Goal: Task Accomplishment & Management: Use online tool/utility

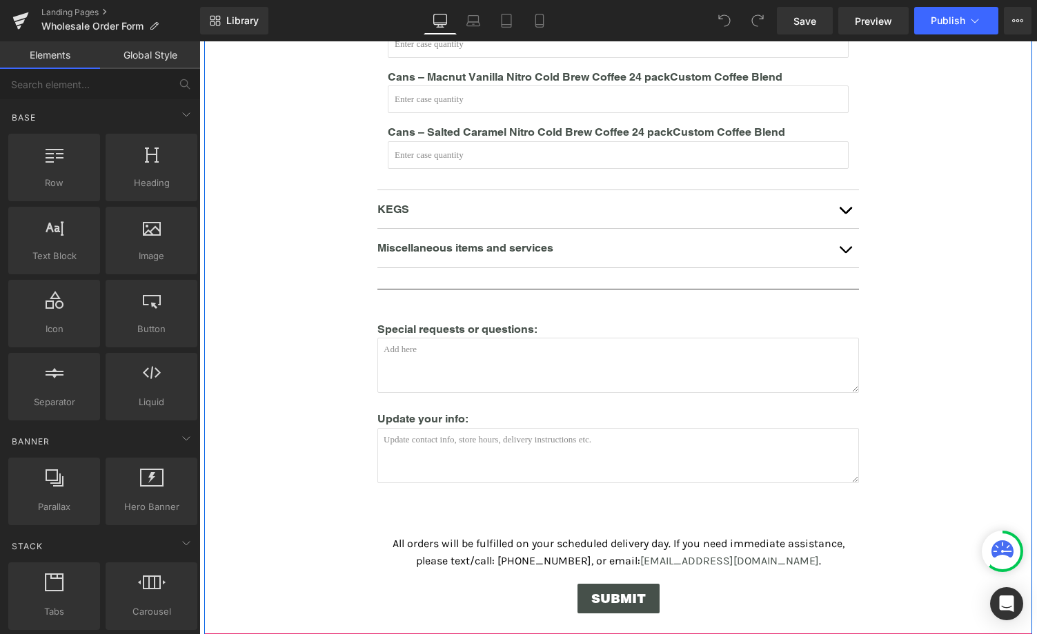
scroll to position [989, 0]
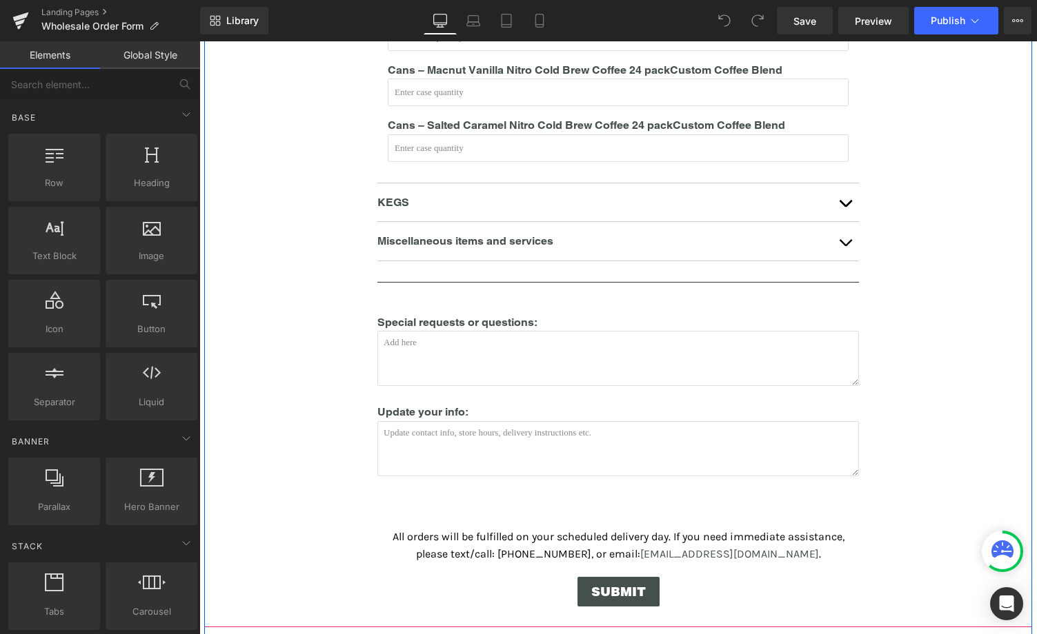
click at [516, 194] on p "KEGS" at bounding box center [604, 203] width 454 height 18
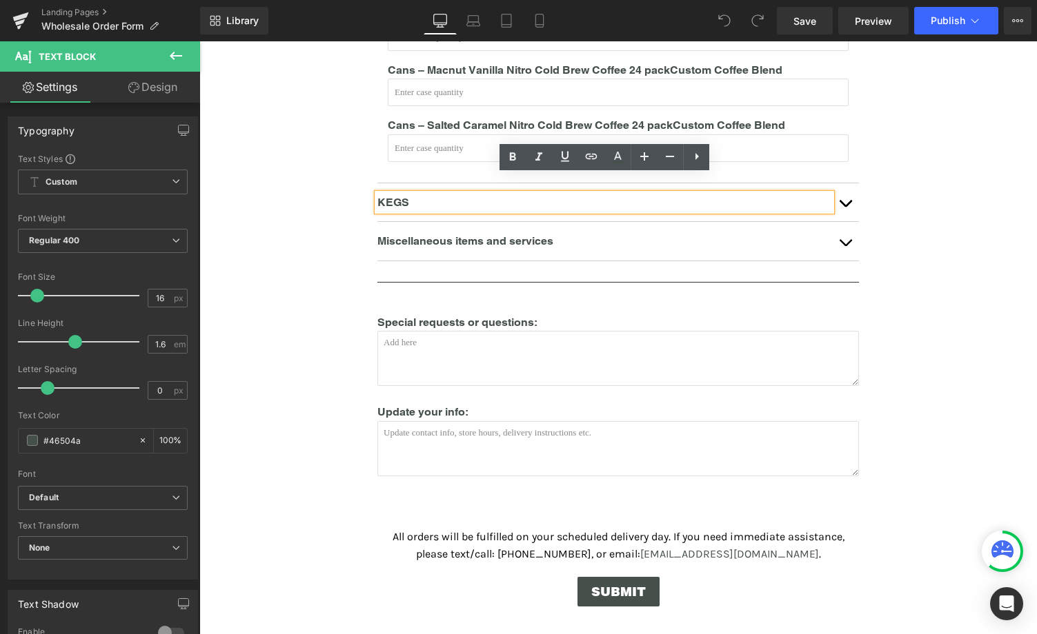
click at [848, 195] on button "button" at bounding box center [845, 202] width 28 height 39
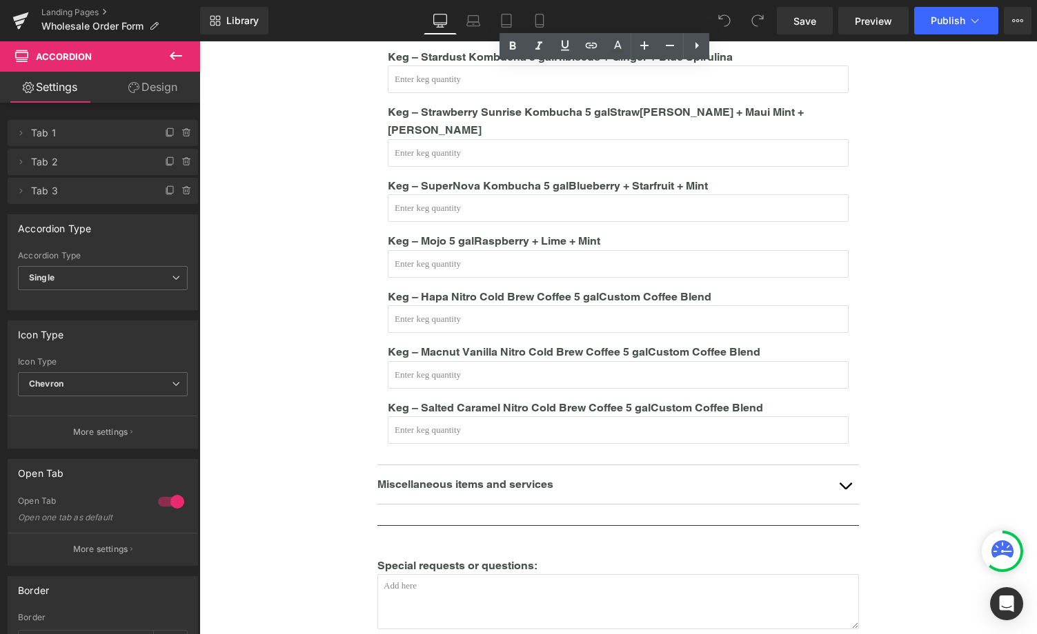
scroll to position [758, 0]
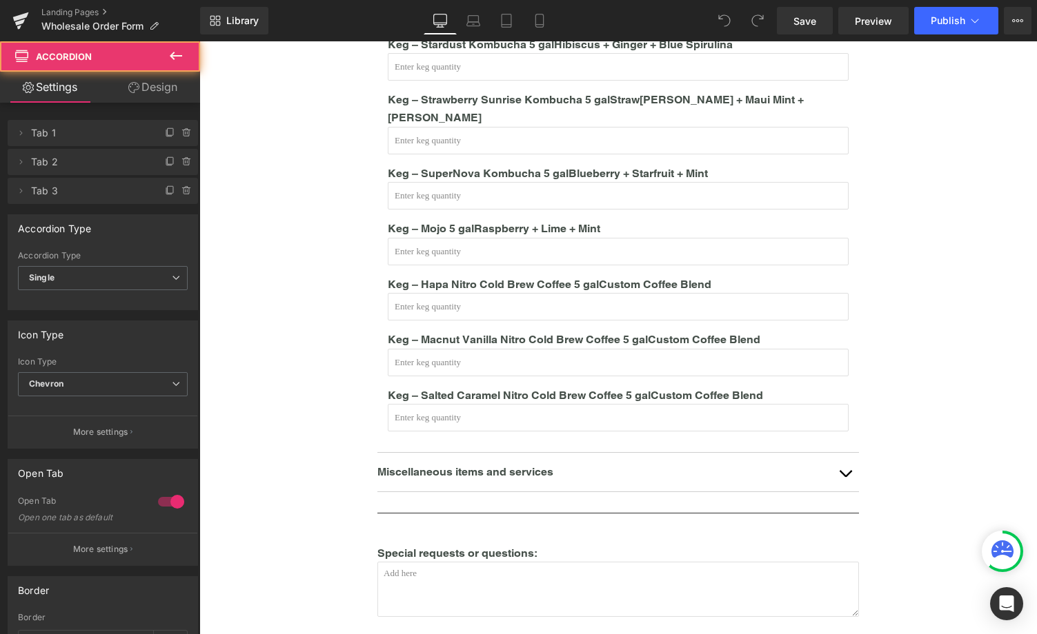
click at [849, 402] on article "Keg – Restore Kombucha 5gal Maui Gold Pineapple + Ginger + Turmeric Text Block …" at bounding box center [617, 183] width 481 height 539
click at [834, 404] on input "text" at bounding box center [618, 418] width 461 height 28
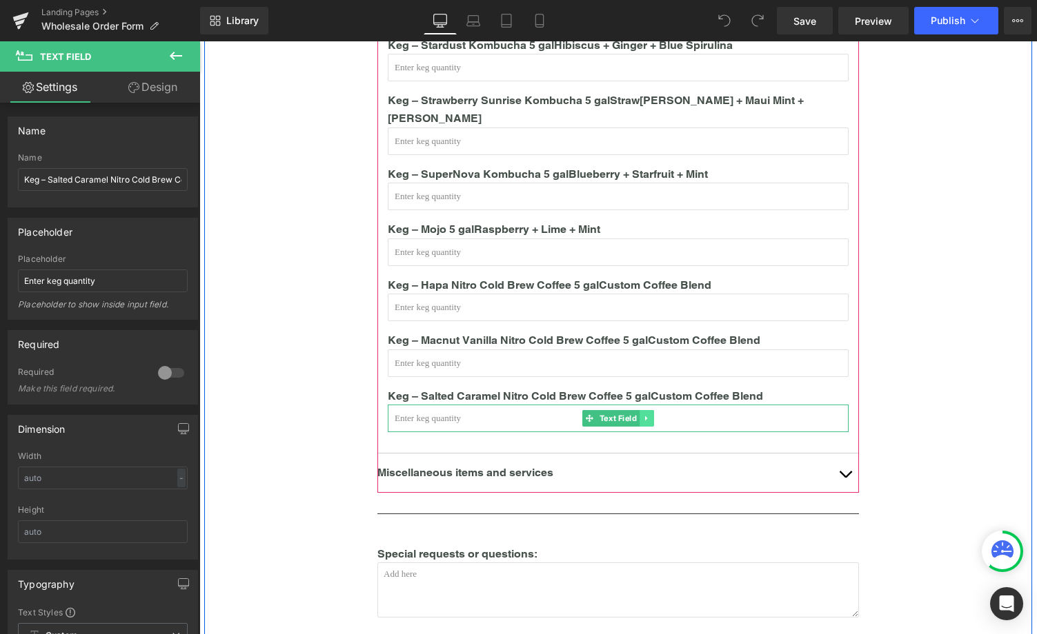
click at [645, 414] on icon at bounding box center [647, 418] width 8 height 8
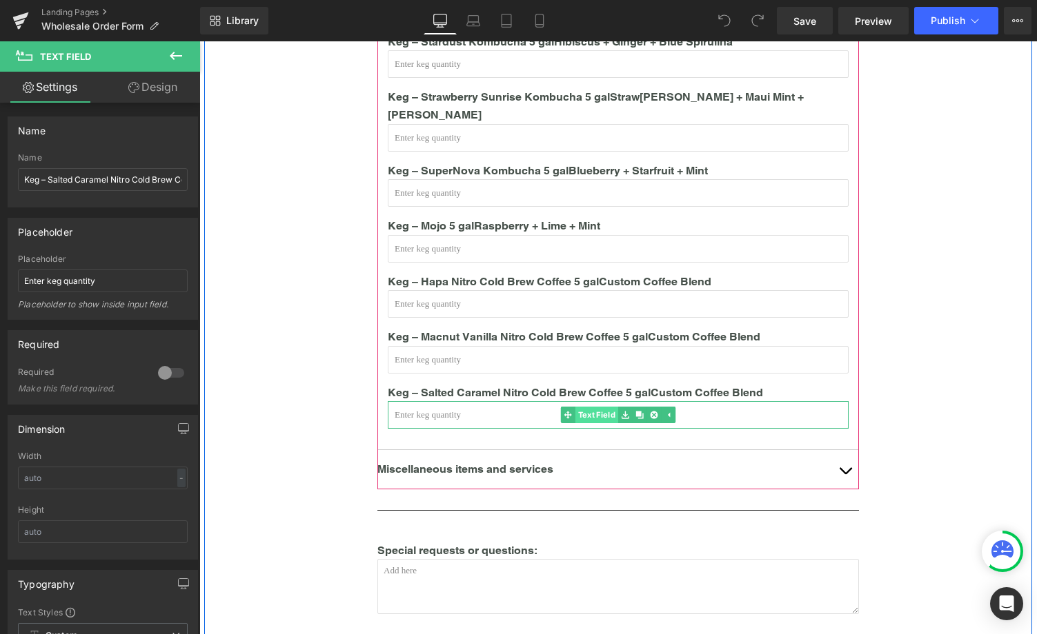
scroll to position [763, 0]
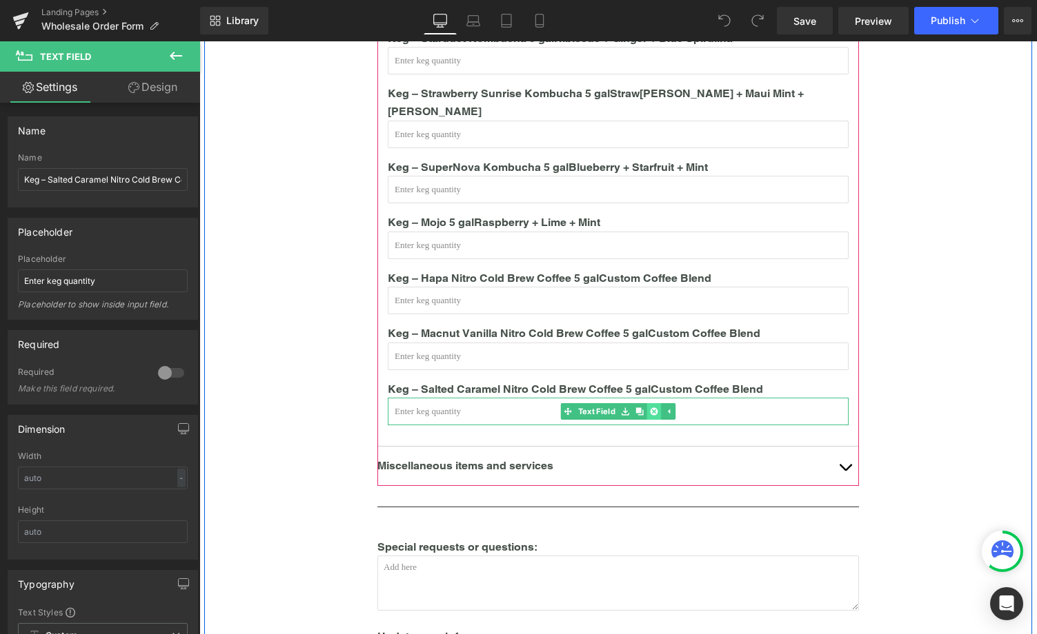
click at [654, 408] on icon at bounding box center [654, 412] width 8 height 8
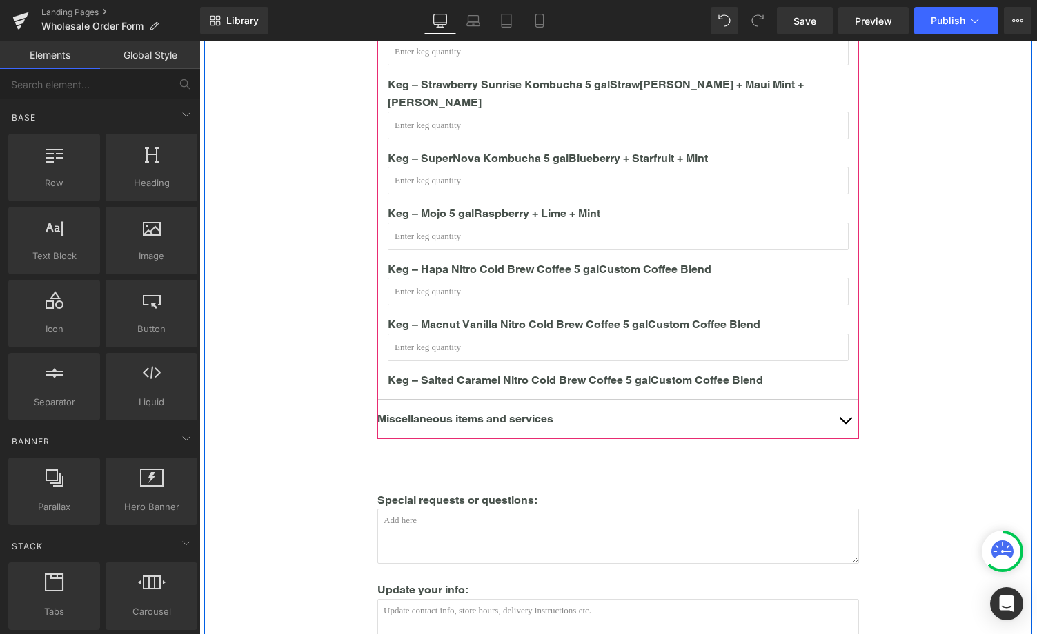
scroll to position [775, 0]
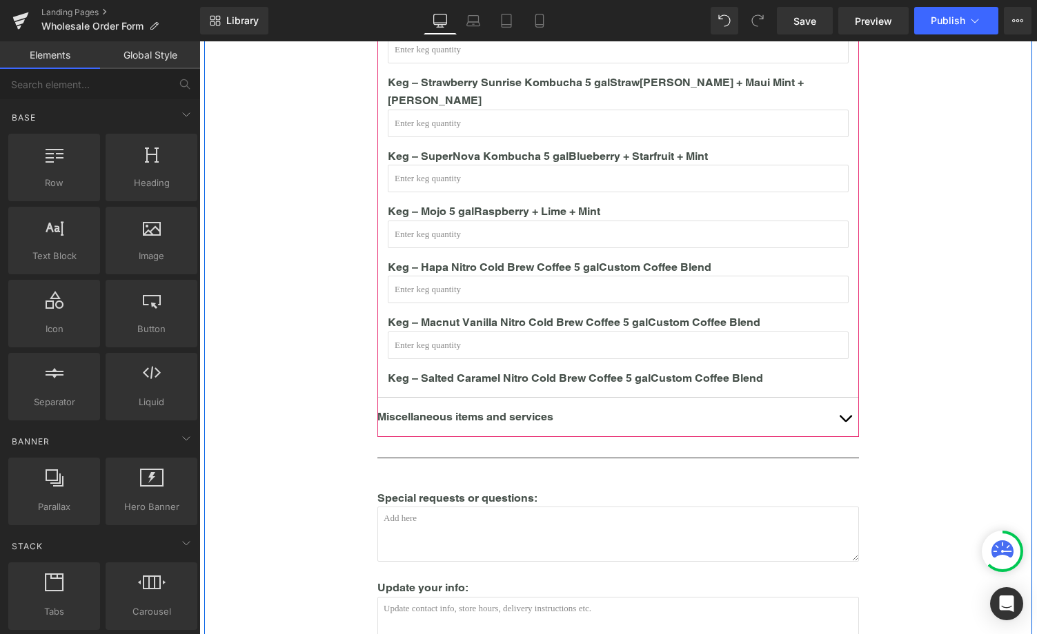
drag, startPoint x: 694, startPoint y: 366, endPoint x: 728, endPoint y: 361, distance: 33.5
click at [694, 372] on b "Custom Coffee Blend" at bounding box center [706, 378] width 112 height 13
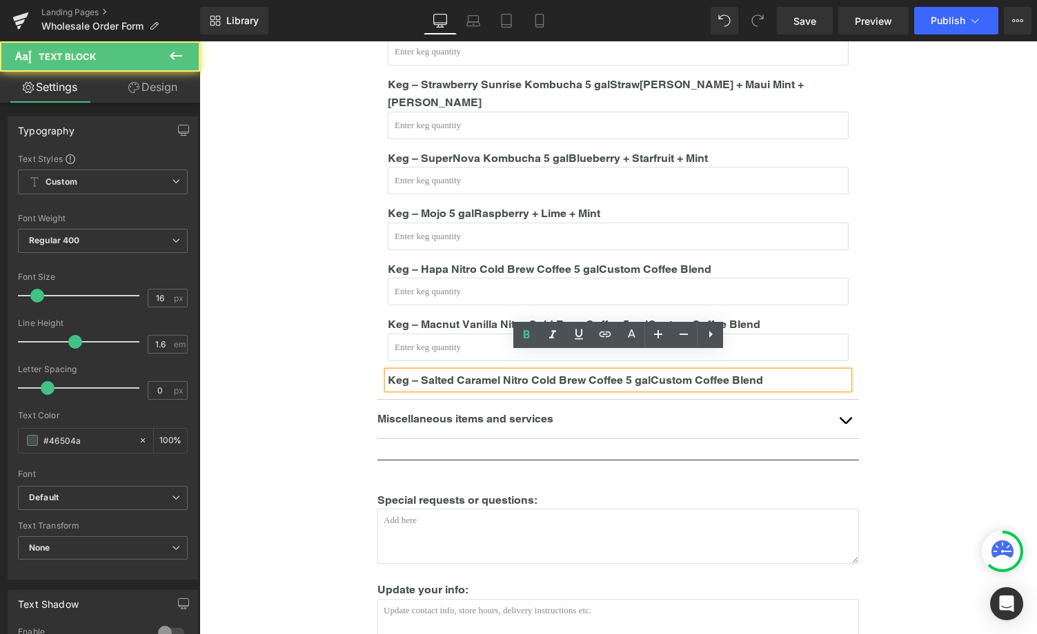
click at [817, 372] on p "Keg – Salted Caramel Nitro Cold Brew Coffee 5 gal Custom Coffee Blend" at bounding box center [618, 381] width 461 height 18
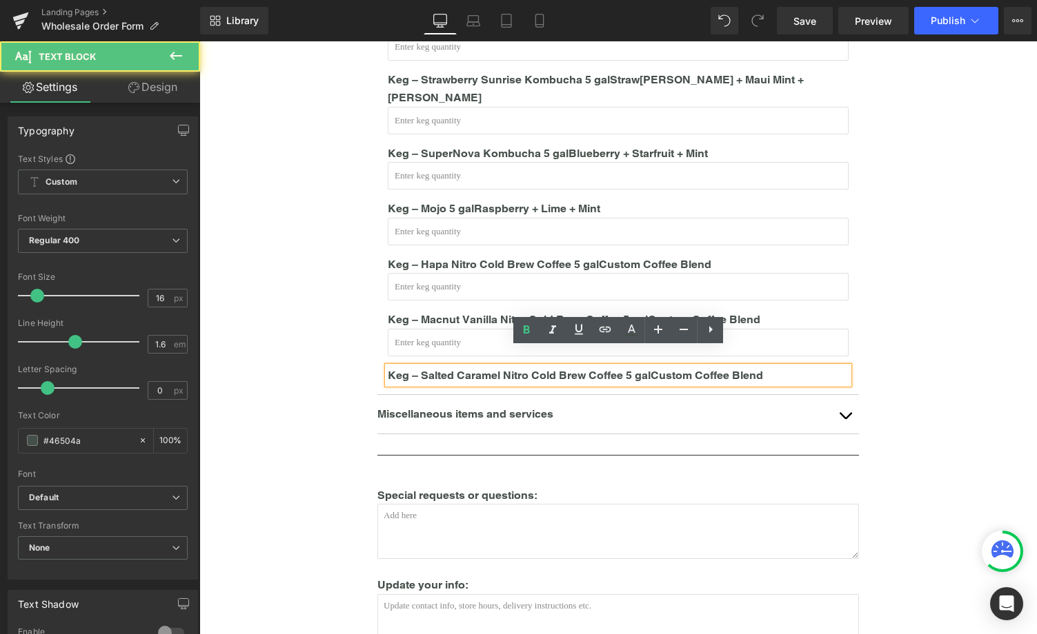
click at [808, 395] on div "Miscellaneous items and services Text Block" at bounding box center [617, 414] width 481 height 39
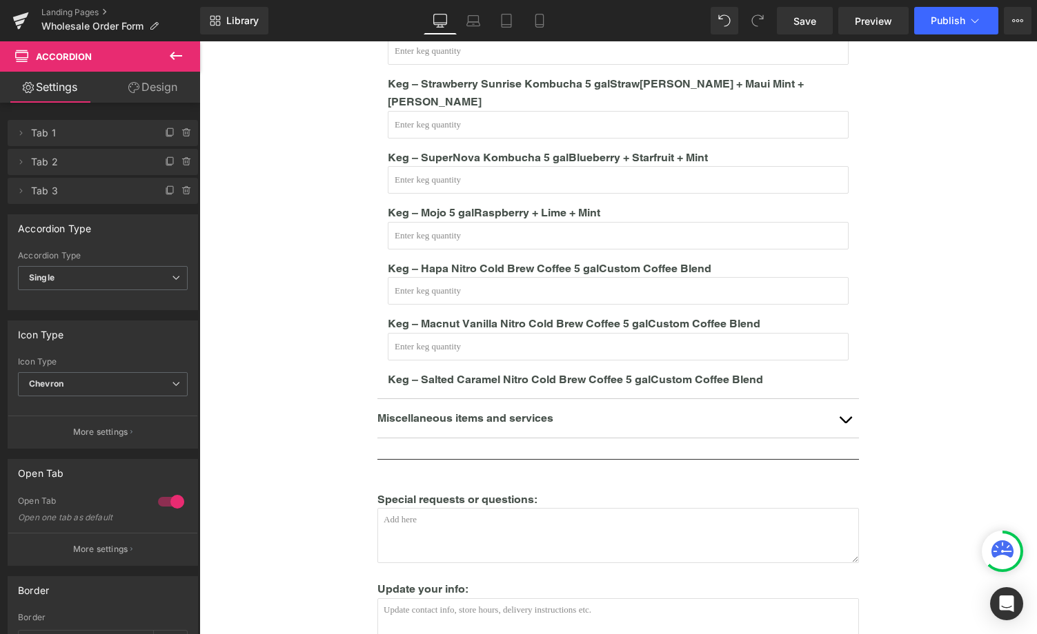
click at [803, 371] on div "Keg – Salted Caramel Nitro Cold Brew Coffee 5 gal Custom Coffee Blend Text Block" at bounding box center [618, 380] width 461 height 18
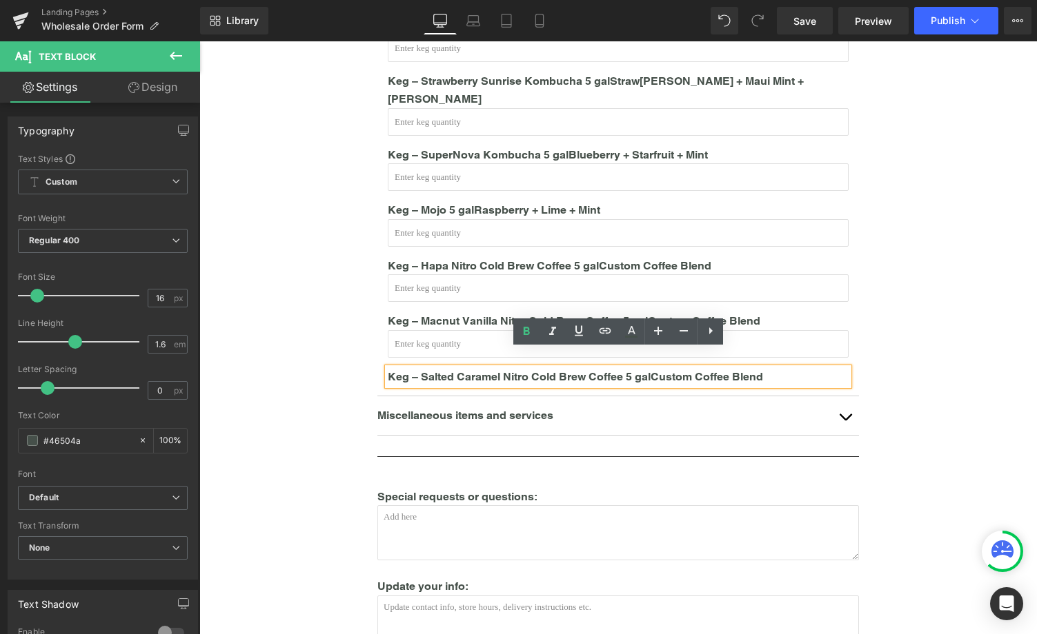
click at [678, 370] on b "Custom Coffee Blend" at bounding box center [706, 376] width 112 height 13
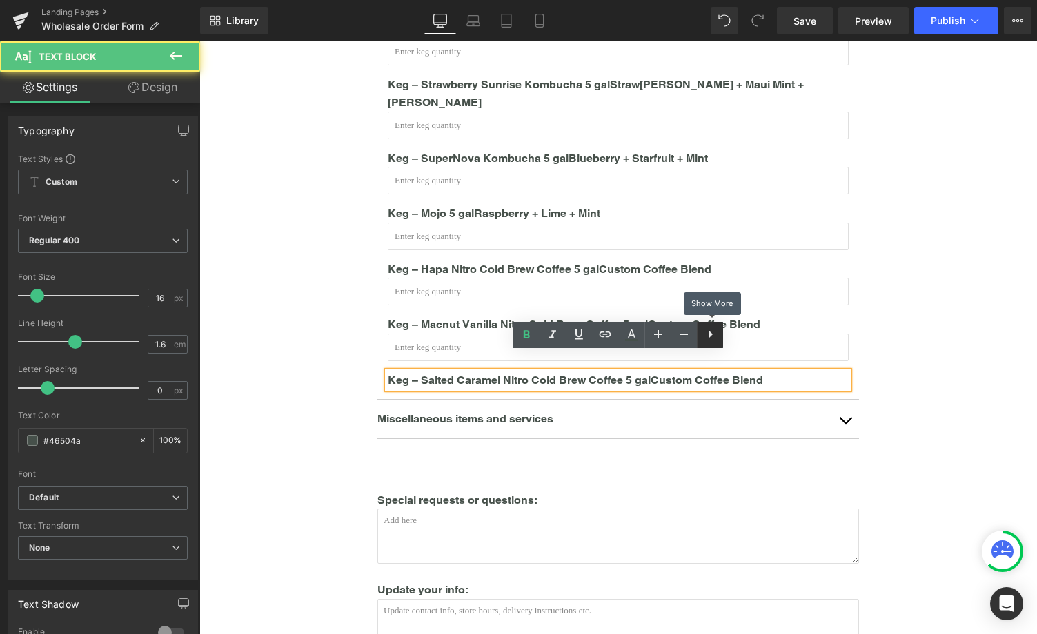
click at [706, 332] on icon at bounding box center [710, 334] width 17 height 17
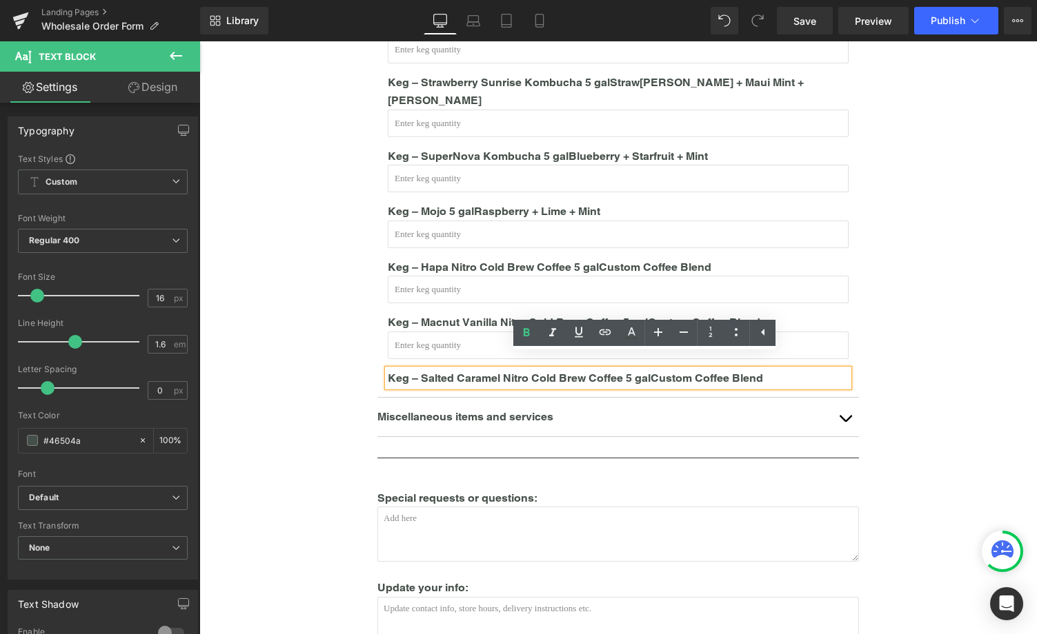
scroll to position [770, 0]
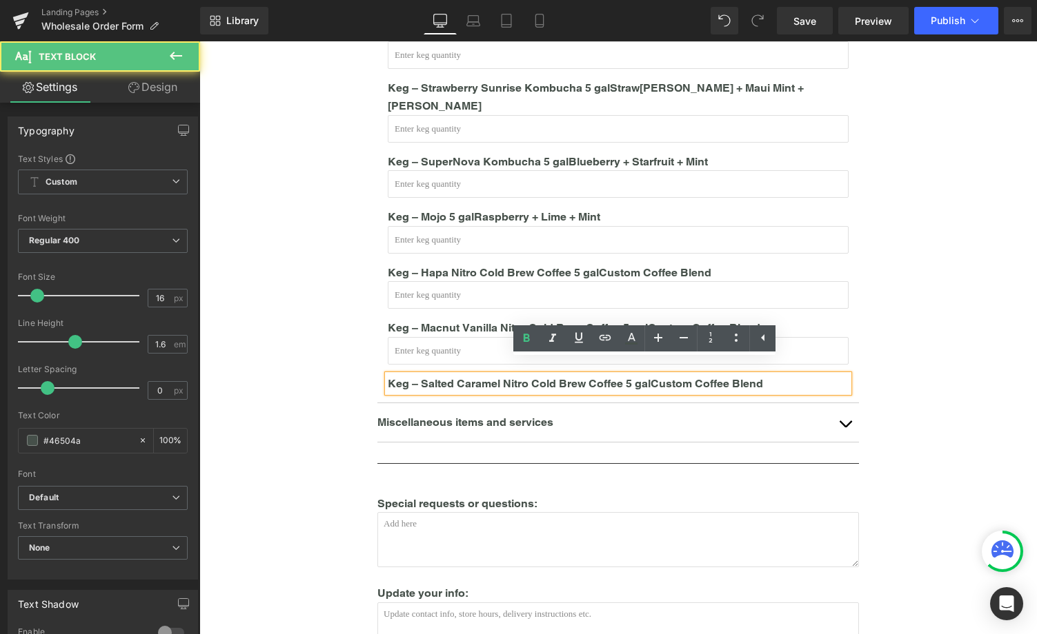
click at [637, 375] on p "Keg – Salted Caramel Nitro Cold Brew Coffee 5 gal Custom Coffee Blend" at bounding box center [618, 384] width 461 height 18
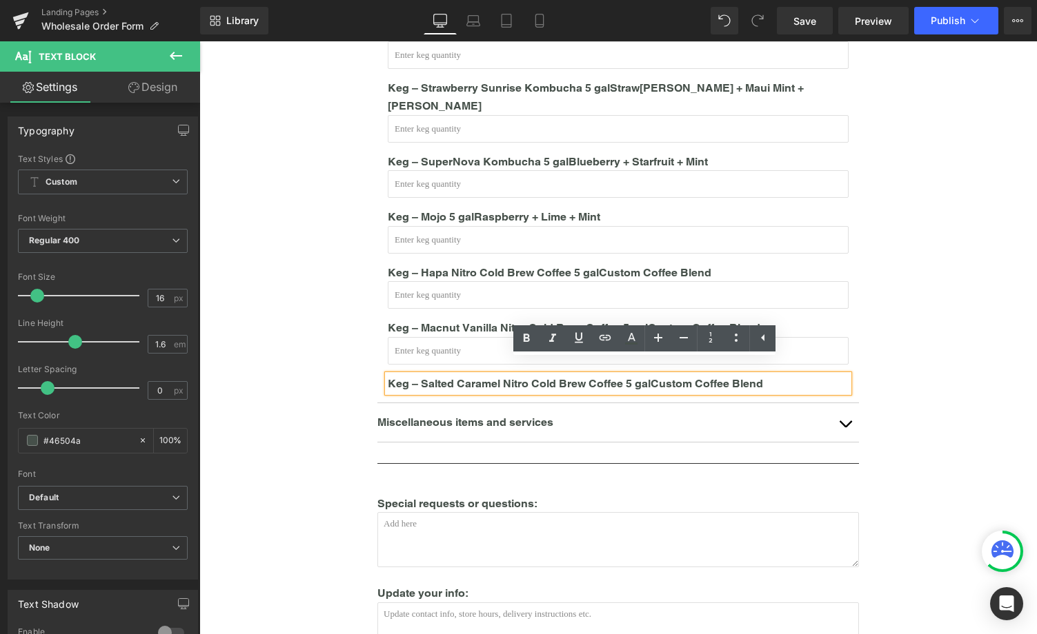
click at [334, 348] on div "Account Name or Account Number: Text Block Text Field P.O. # (optional, please …" at bounding box center [618, 110] width 828 height 1397
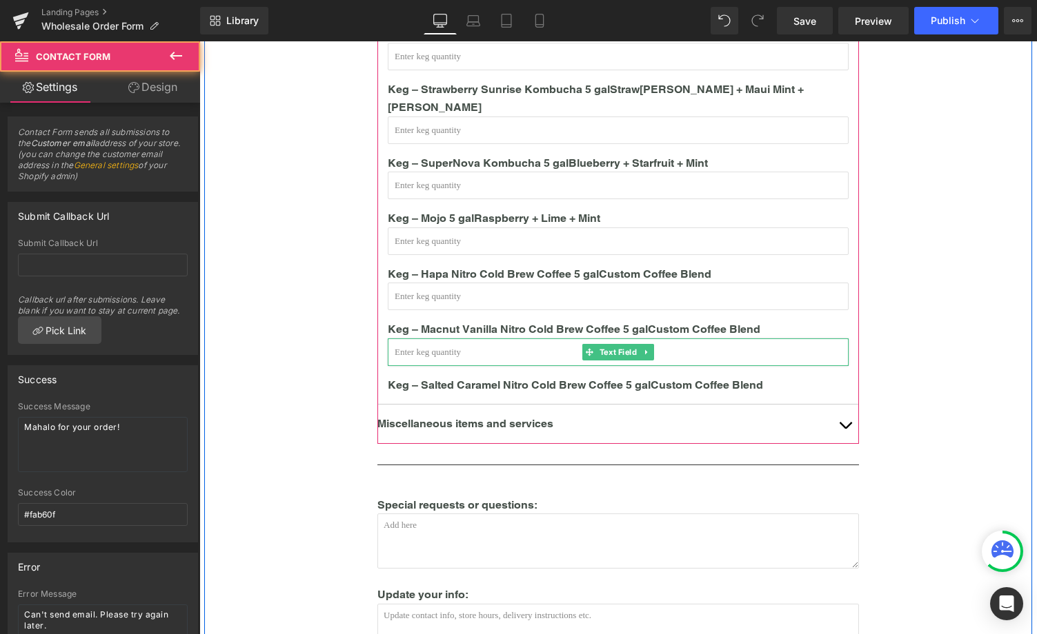
drag, startPoint x: 406, startPoint y: 341, endPoint x: 420, endPoint y: 339, distance: 13.9
click at [406, 341] on input "text" at bounding box center [618, 353] width 461 height 28
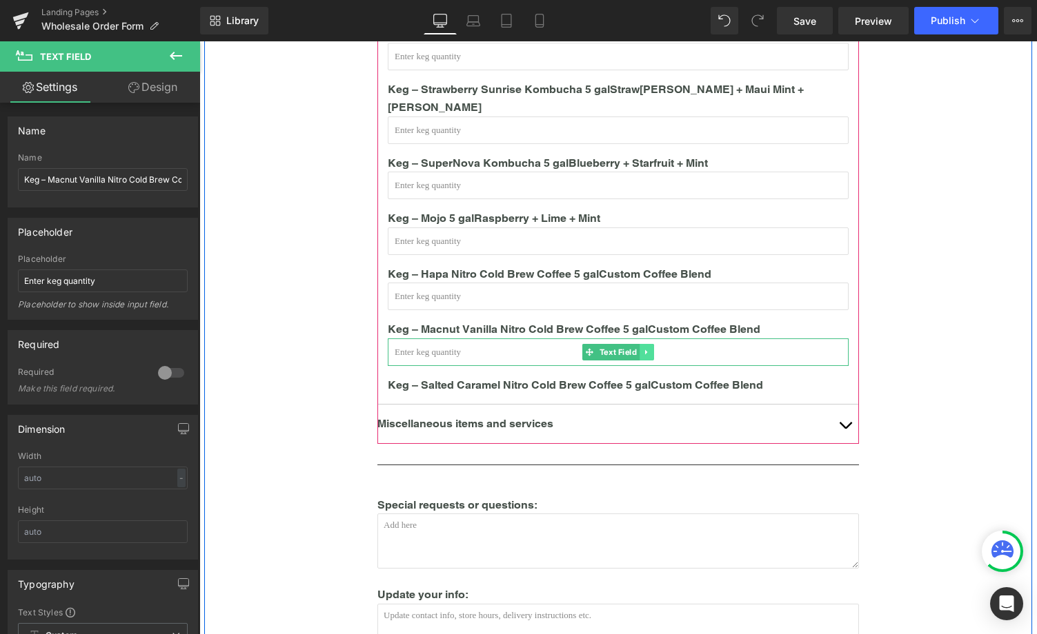
click at [649, 348] on icon at bounding box center [647, 352] width 8 height 8
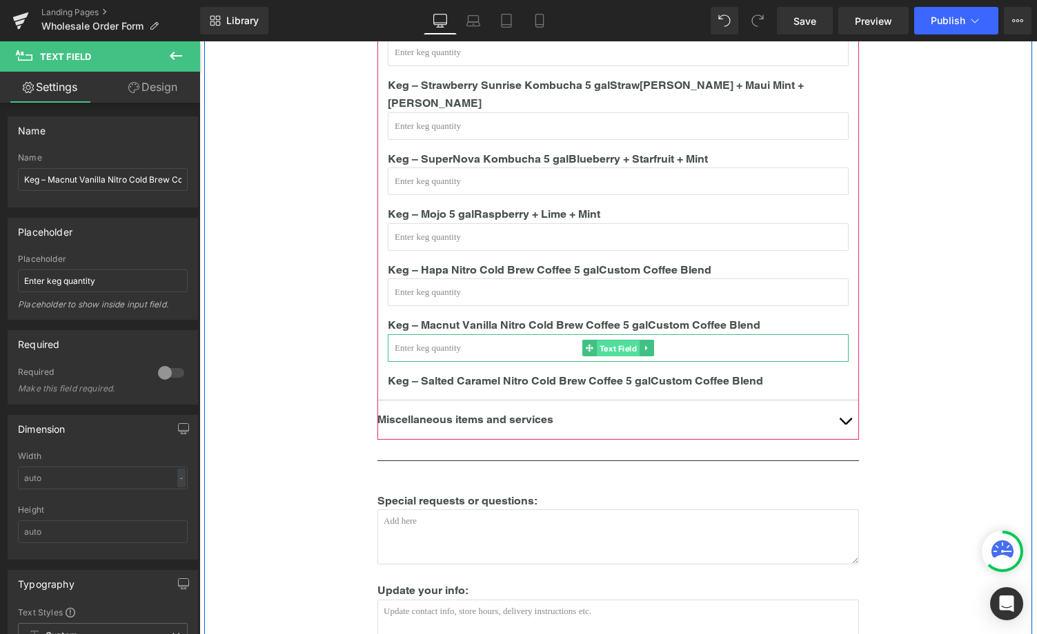
click at [606, 341] on span "Text Field" at bounding box center [618, 349] width 43 height 17
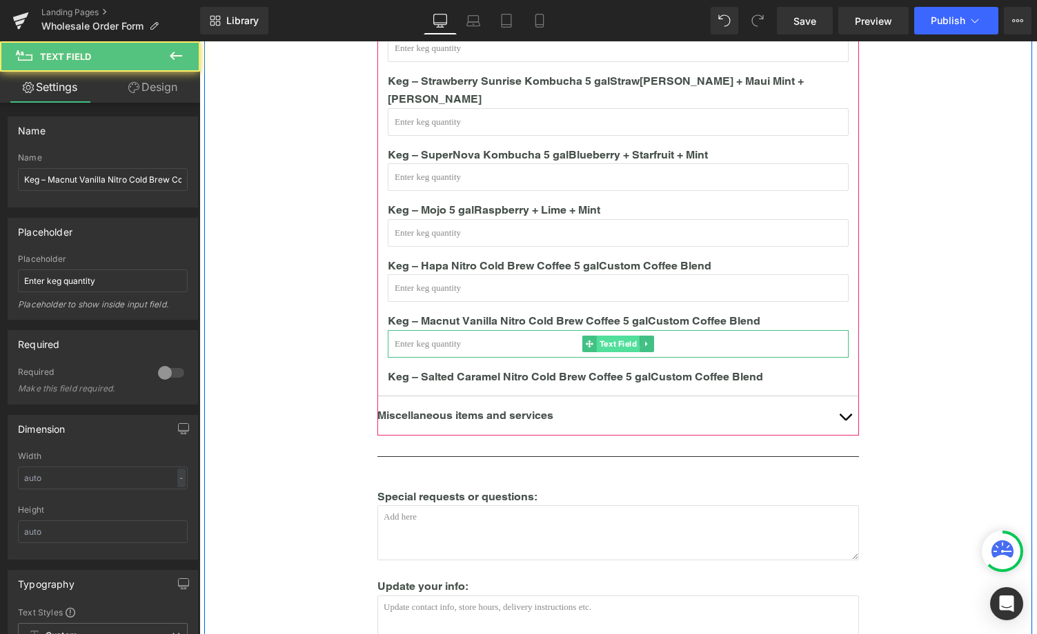
scroll to position [777, 0]
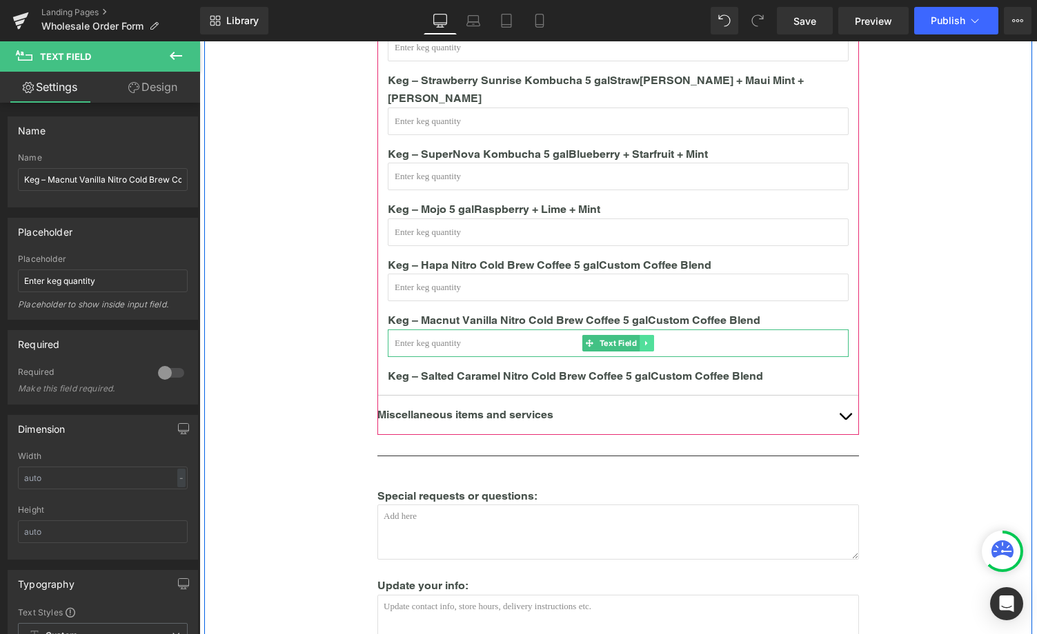
click at [645, 339] on icon at bounding box center [647, 343] width 8 height 8
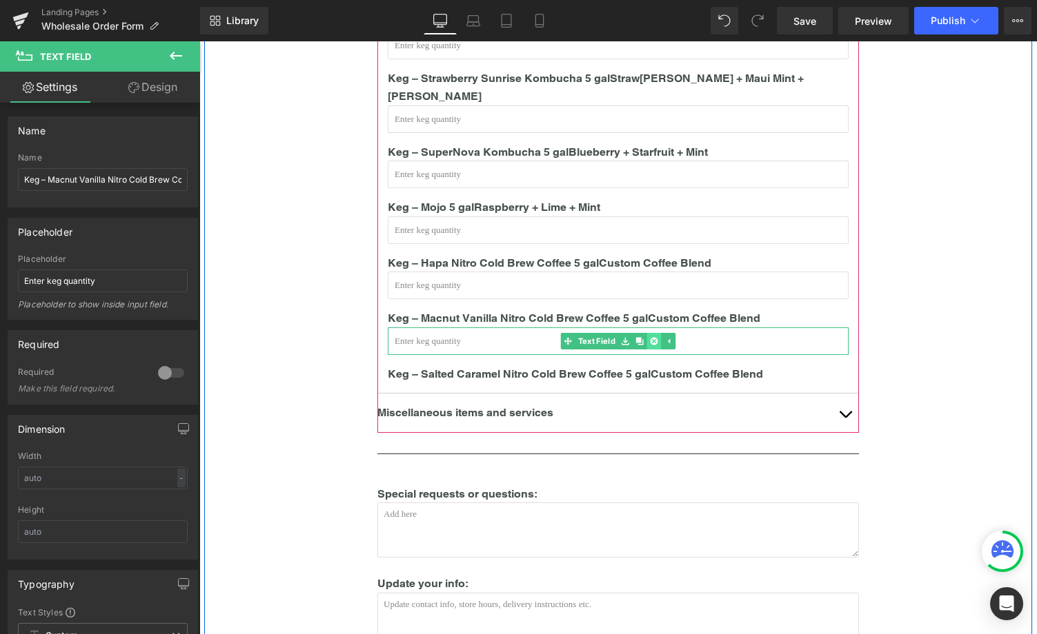
click at [654, 337] on icon at bounding box center [654, 341] width 8 height 8
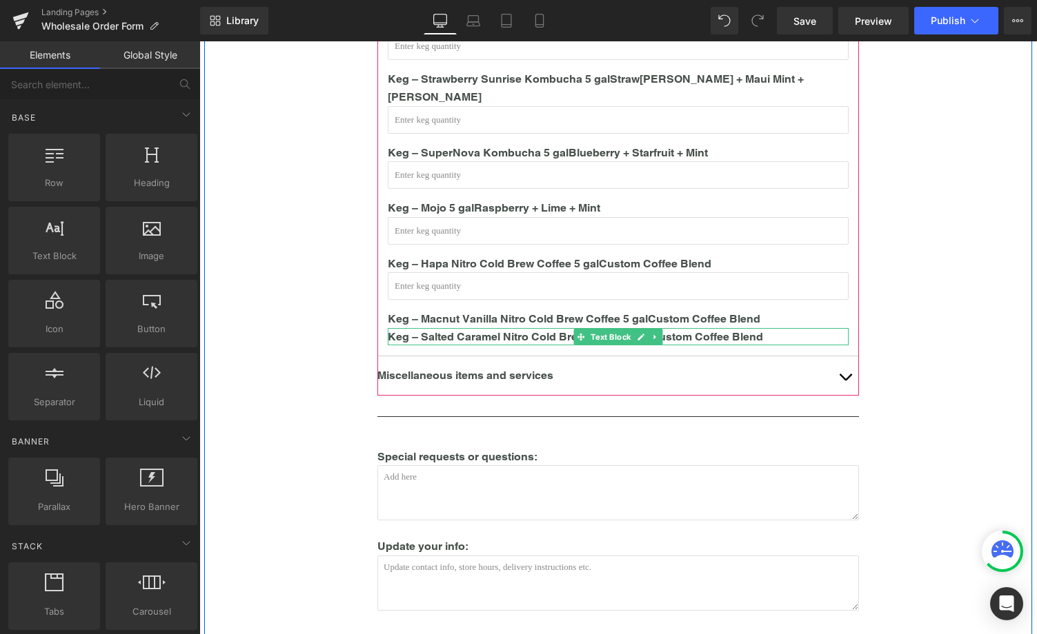
scroll to position [781, 0]
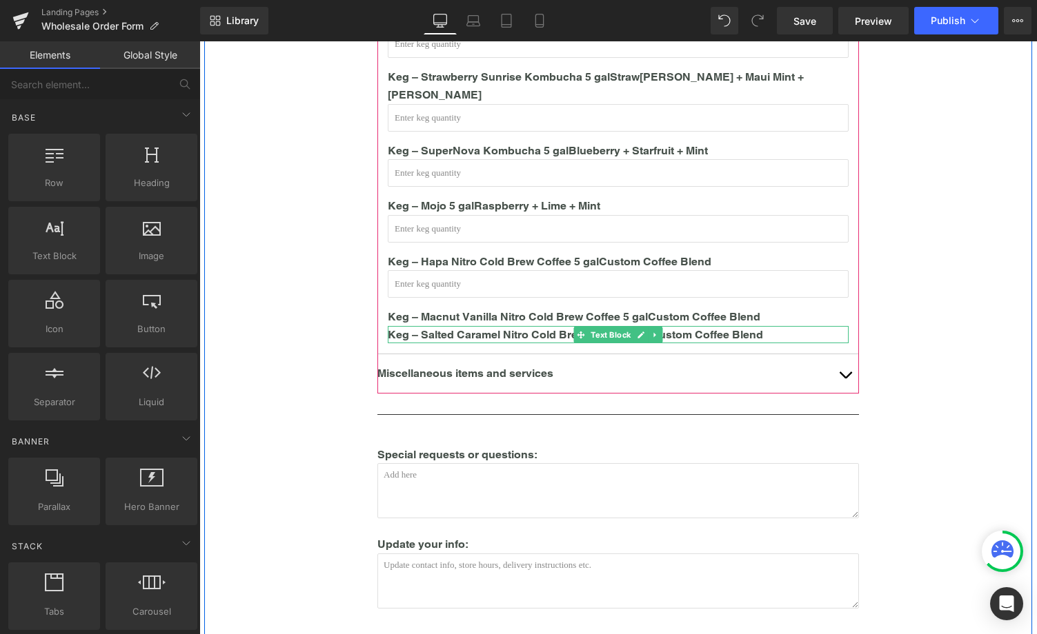
click at [650, 327] on link at bounding box center [655, 335] width 14 height 17
click at [665, 331] on icon at bounding box center [663, 335] width 8 height 8
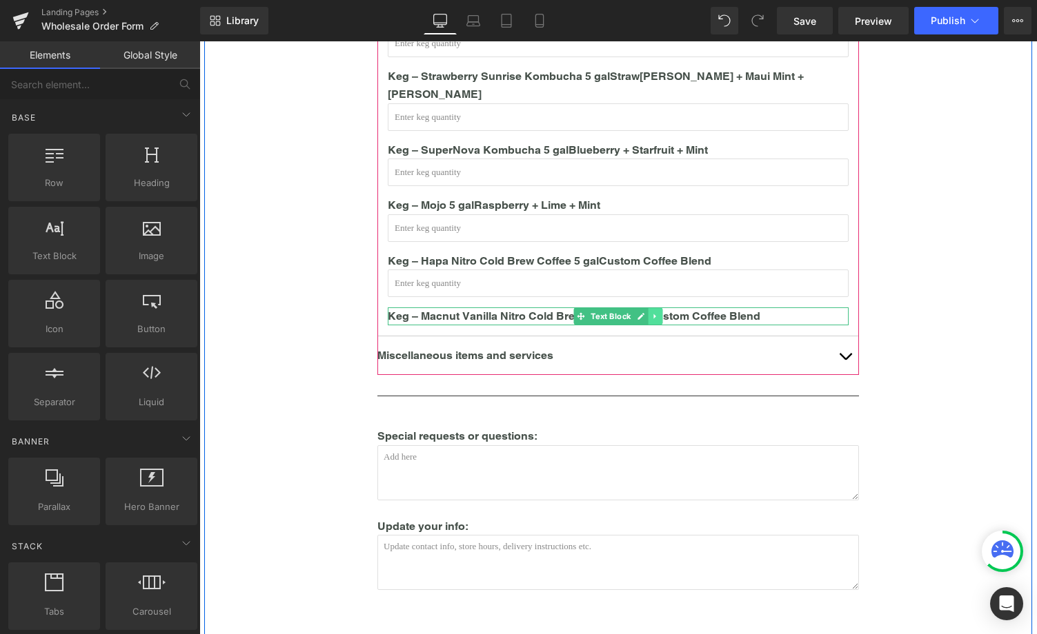
scroll to position [785, 0]
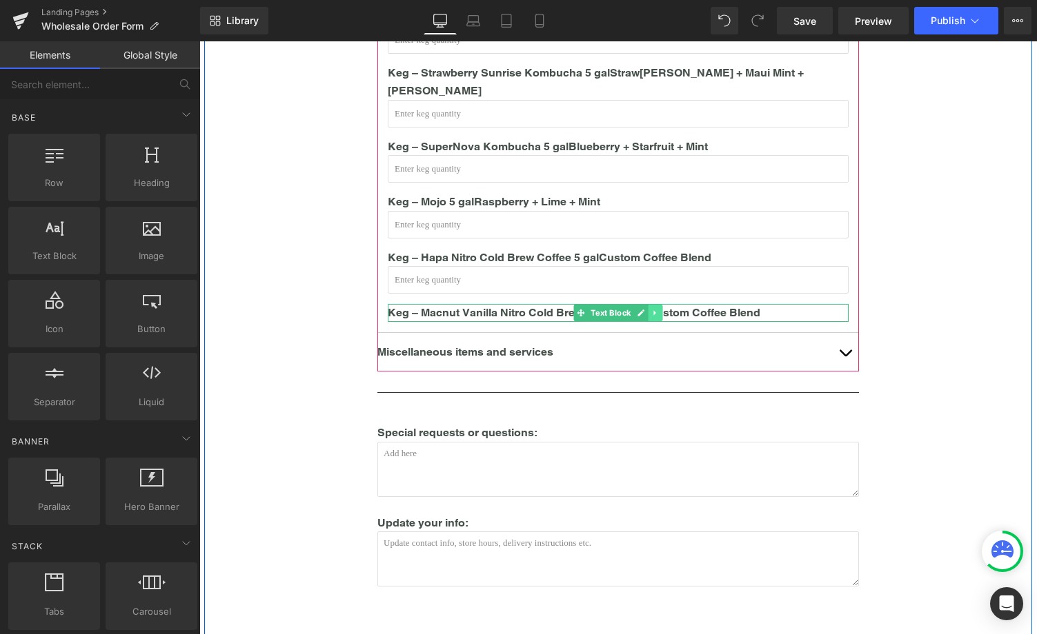
click at [659, 305] on link at bounding box center [655, 313] width 14 height 17
click at [660, 309] on icon at bounding box center [663, 313] width 8 height 8
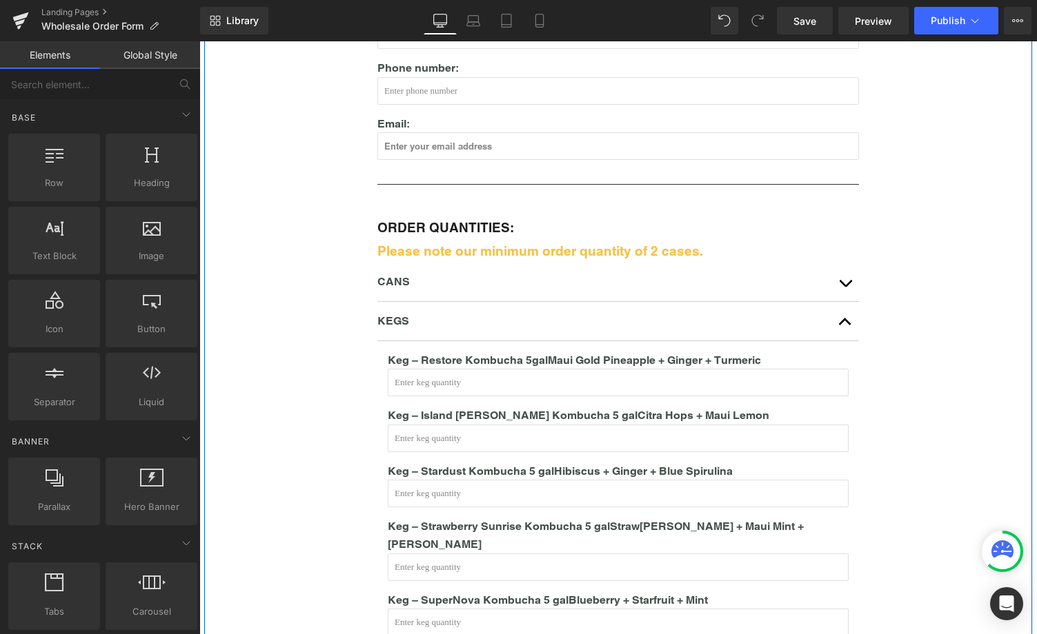
scroll to position [334, 0]
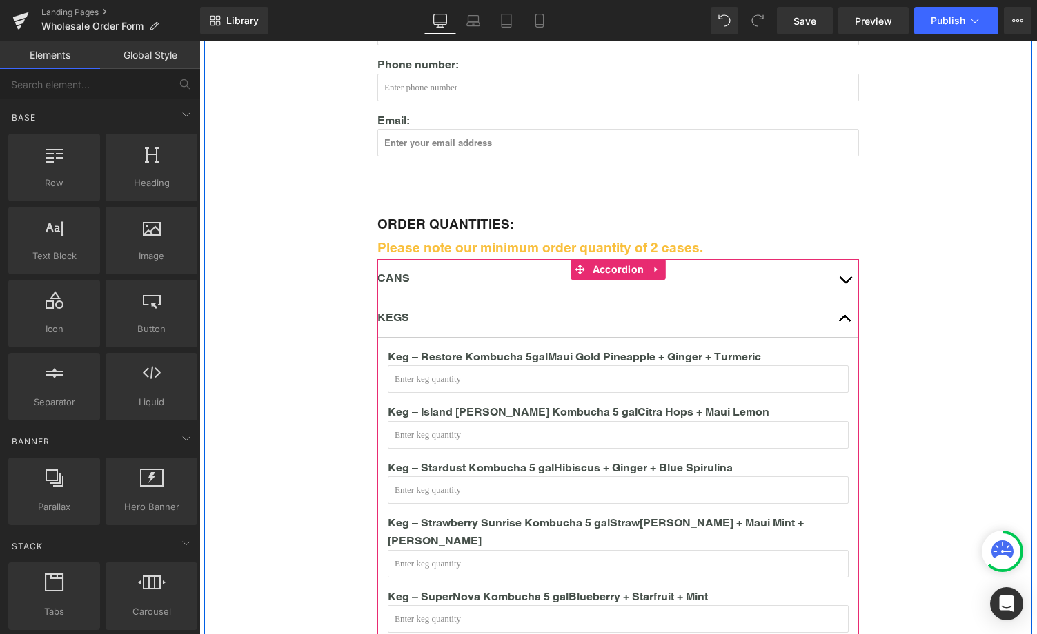
click at [845, 322] on span "button" at bounding box center [845, 322] width 0 height 0
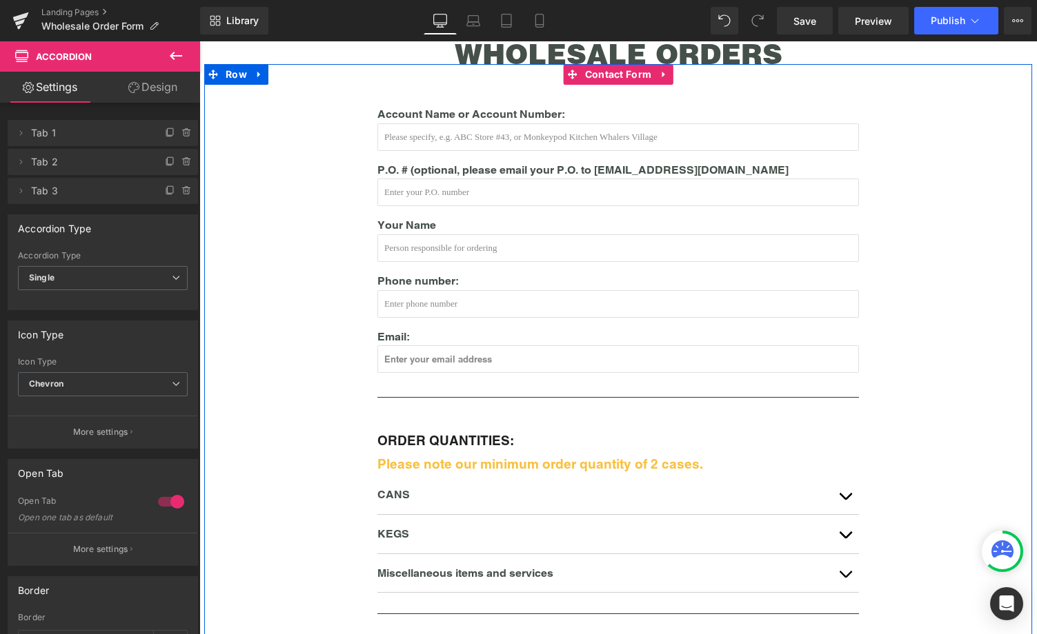
scroll to position [0, 0]
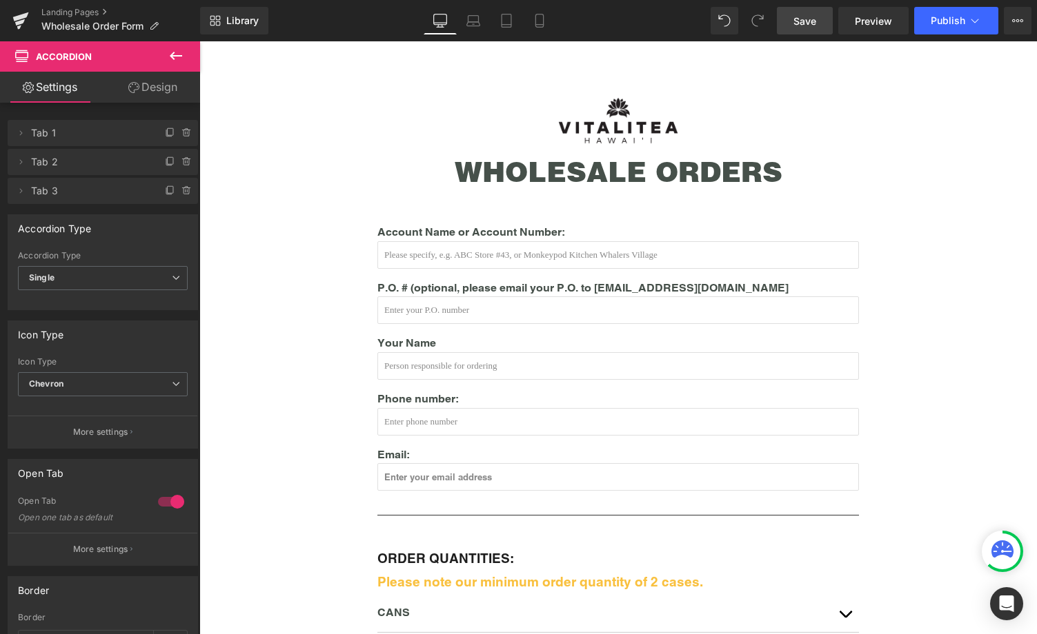
click at [819, 25] on link "Save" at bounding box center [805, 21] width 56 height 28
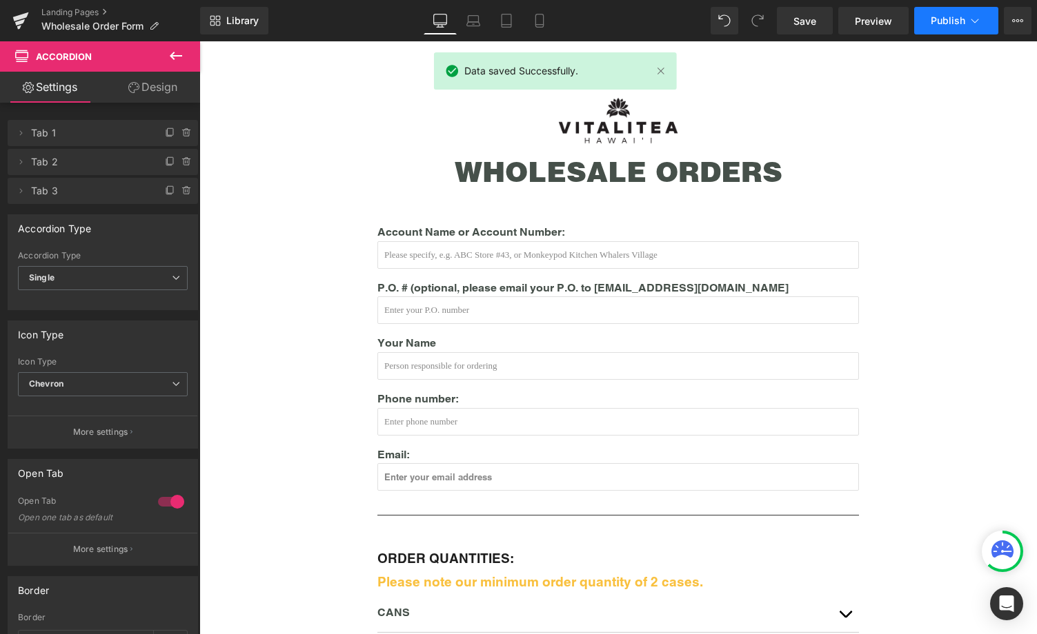
click at [953, 17] on span "Publish" at bounding box center [947, 20] width 34 height 11
